Goal: Task Accomplishment & Management: Complete application form

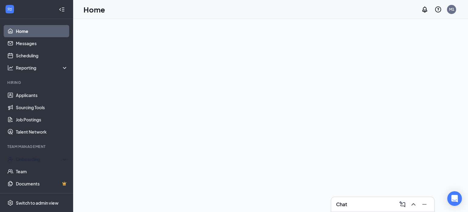
click at [18, 145] on div "Team Management" at bounding box center [36, 146] width 59 height 5
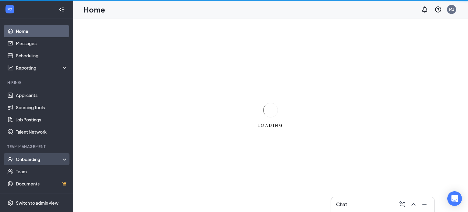
click at [26, 159] on div "Onboarding" at bounding box center [39, 159] width 47 height 6
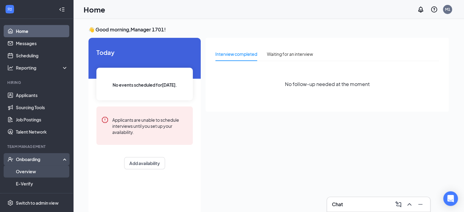
click at [37, 172] on link "Overview" at bounding box center [42, 171] width 52 height 12
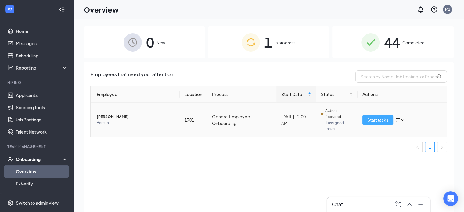
click at [381, 119] on span "Start tasks" at bounding box center [377, 119] width 21 height 7
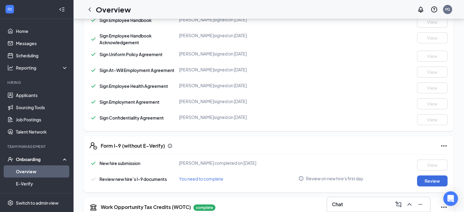
scroll to position [275, 0]
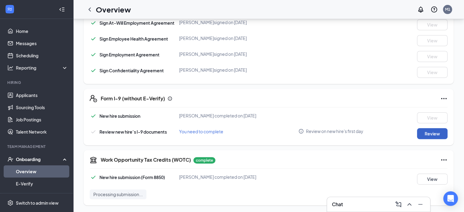
click at [431, 134] on button "Review" at bounding box center [432, 133] width 30 height 11
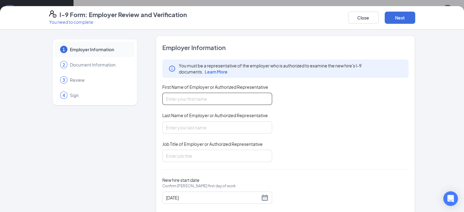
click at [174, 102] on input "First Name of Employer or Authorized Representative" at bounding box center [217, 99] width 110 height 12
type input "[PERSON_NAME]"
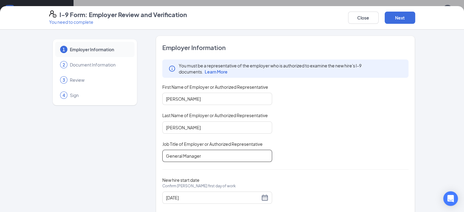
scroll to position [12, 0]
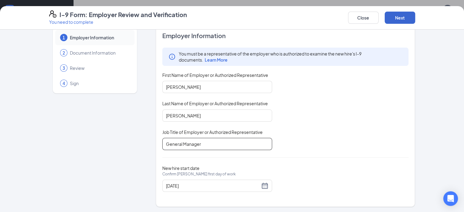
type input "General Manager"
click at [415, 18] on button "Next" at bounding box center [400, 18] width 30 height 12
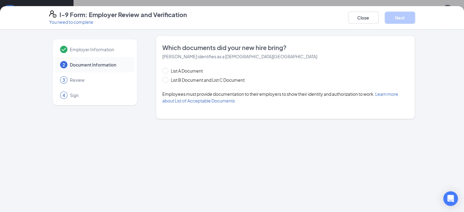
scroll to position [0, 0]
click at [162, 78] on span at bounding box center [165, 80] width 6 height 6
click at [162, 78] on input "List B Document and List C Document" at bounding box center [164, 79] width 4 height 4
radio input "true"
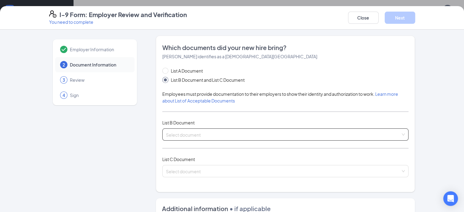
click at [186, 131] on div "Select document" at bounding box center [285, 134] width 246 height 12
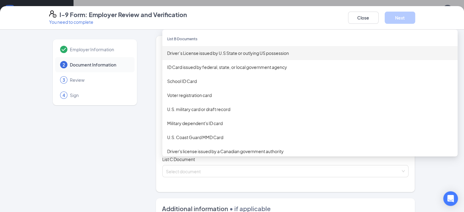
click at [167, 54] on div "Driver’s License issued by U.S State or outlying US possession" at bounding box center [309, 53] width 285 height 7
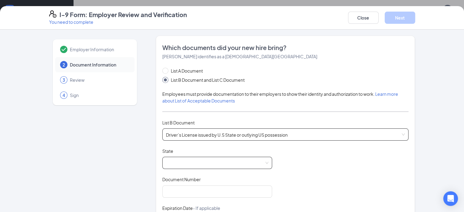
click at [179, 164] on span at bounding box center [217, 163] width 102 height 12
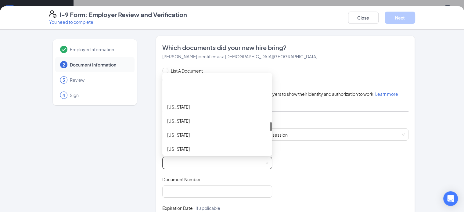
scroll to position [549, 0]
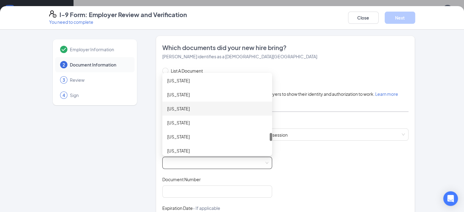
click at [167, 105] on div "[US_STATE]" at bounding box center [217, 108] width 100 height 7
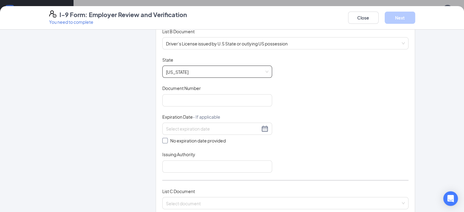
scroll to position [91, 0]
click at [162, 97] on input "Document Number" at bounding box center [217, 100] width 110 height 12
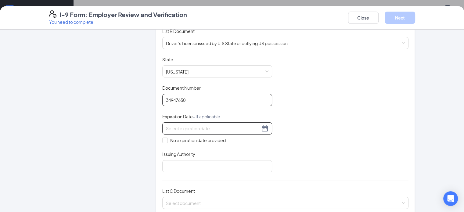
type input "34947650"
click at [197, 128] on input at bounding box center [213, 128] width 94 height 7
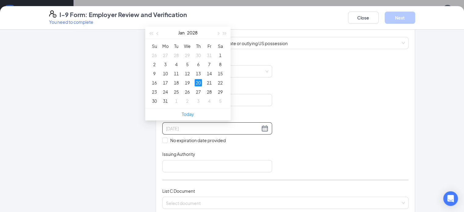
click at [199, 81] on div "20" at bounding box center [198, 82] width 7 height 7
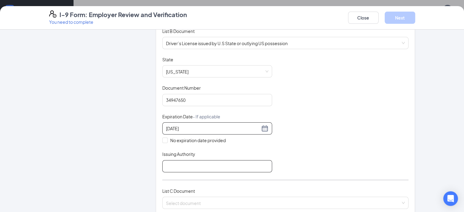
type input "[DATE]"
click at [172, 164] on input "Issuing Authority" at bounding box center [217, 166] width 110 height 12
type input "p"
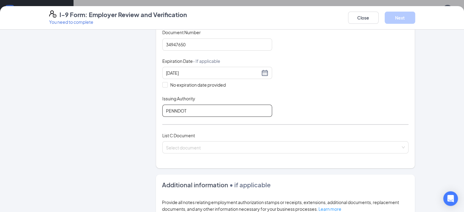
scroll to position [152, 0]
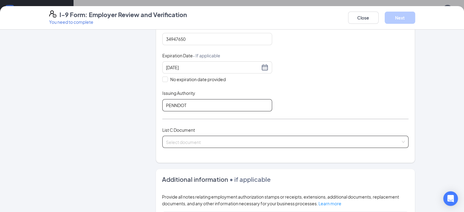
type input "PENNDOT"
click at [170, 138] on div "Select document List C Documents Unrestricted Social Security Card Certificatio…" at bounding box center [285, 142] width 246 height 12
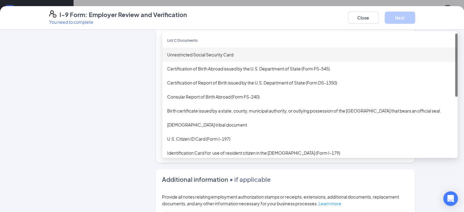
click at [195, 56] on div "Unrestricted Social Security Card" at bounding box center [309, 54] width 285 height 7
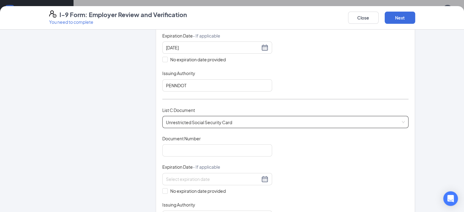
scroll to position [183, 0]
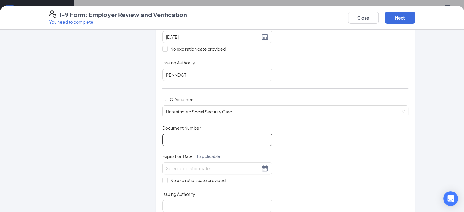
click at [170, 136] on input "Document Number" at bounding box center [217, 140] width 110 height 12
click at [162, 177] on input "No expiration date provided" at bounding box center [164, 179] width 4 height 4
checkbox input "true"
click at [163, 138] on input "Document Number" at bounding box center [217, 140] width 110 height 12
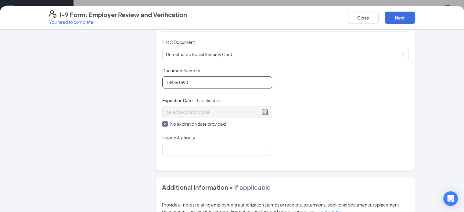
scroll to position [244, 0]
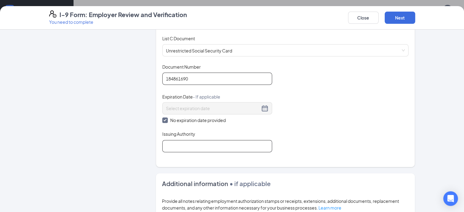
type input "184861690"
click at [176, 142] on input "Issuing Authority" at bounding box center [217, 146] width 110 height 12
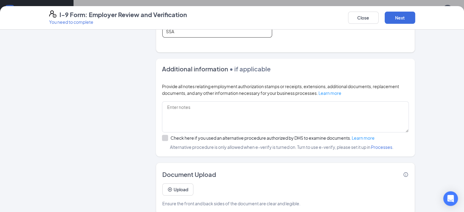
scroll to position [364, 0]
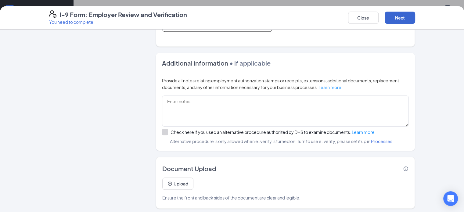
type input "SSA"
click at [415, 15] on button "Next" at bounding box center [400, 18] width 30 height 12
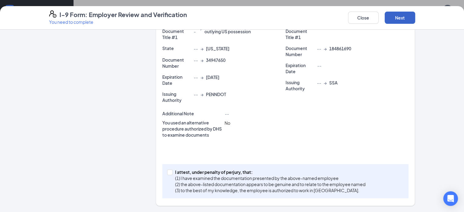
scroll to position [122, 0]
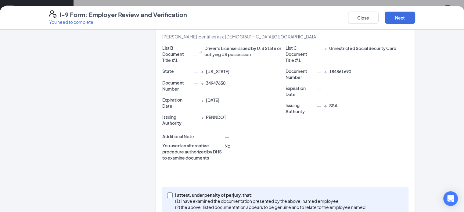
click at [167, 192] on span at bounding box center [169, 194] width 5 height 5
click at [167, 192] on input "I attest, under penalty of [PERSON_NAME], that: (1) I have examined the documen…" at bounding box center [169, 194] width 4 height 4
checkbox input "true"
click at [415, 22] on button "Next" at bounding box center [400, 18] width 30 height 12
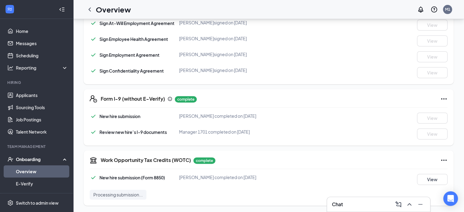
scroll to position [275, 0]
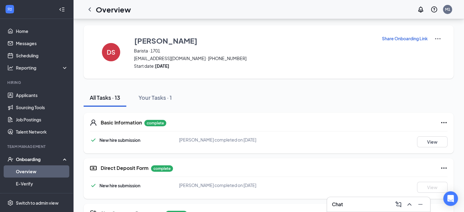
scroll to position [0, 0]
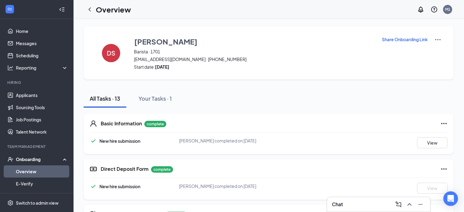
click at [324, 91] on div "All Tasks · 13 Your Tasks · 1" at bounding box center [269, 98] width 370 height 18
